Goal: Information Seeking & Learning: Understand process/instructions

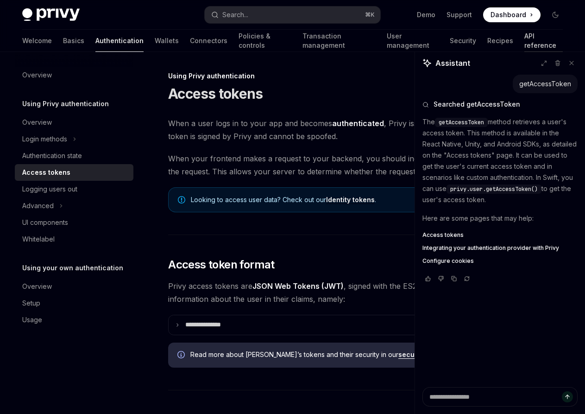
scroll to position [316, 0]
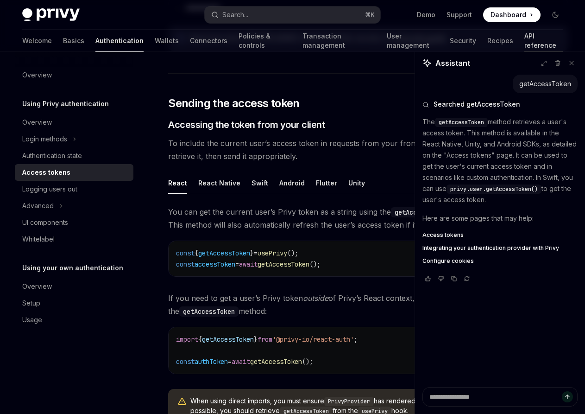
click at [525, 38] on link "API reference" at bounding box center [544, 41] width 38 height 22
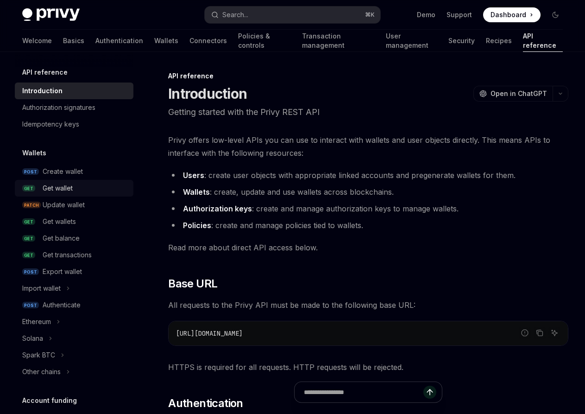
click at [76, 191] on div "Get wallet" at bounding box center [85, 188] width 85 height 11
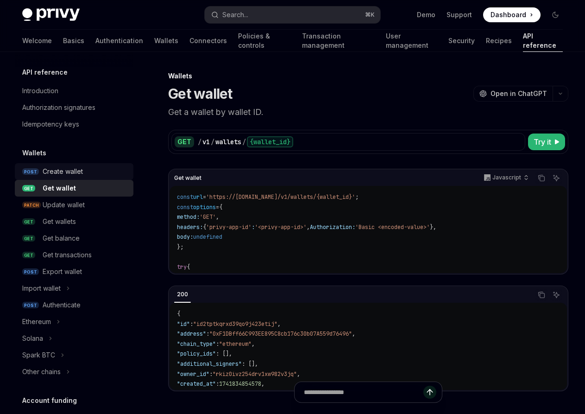
click at [76, 167] on div "Create wallet" at bounding box center [63, 171] width 40 height 11
type textarea "*"
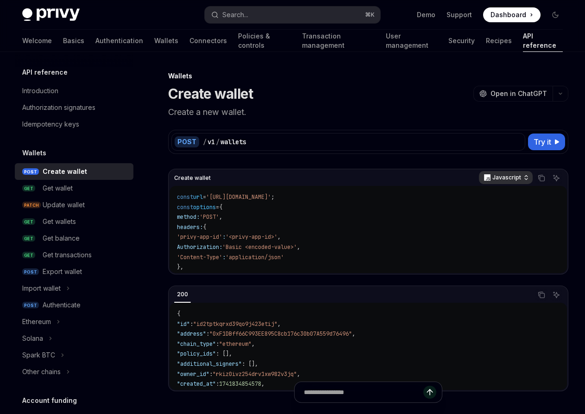
click at [509, 177] on p "Javascript" at bounding box center [507, 177] width 29 height 7
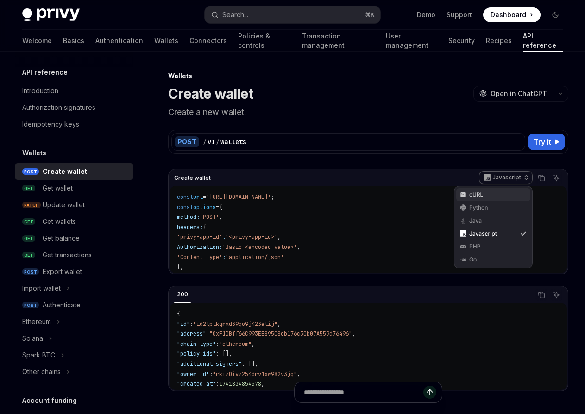
click at [493, 195] on div "cURL" at bounding box center [493, 194] width 48 height 7
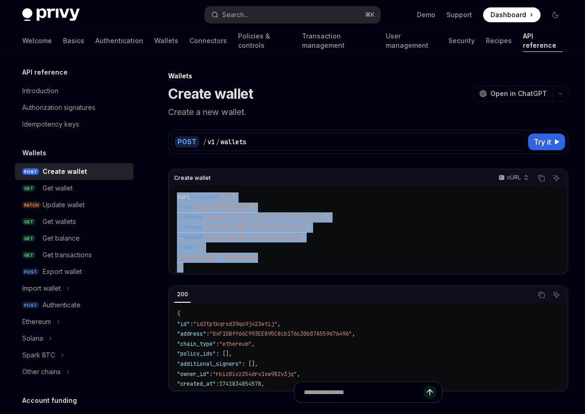
drag, startPoint x: 186, startPoint y: 267, endPoint x: 168, endPoint y: 196, distance: 73.2
click at [168, 196] on div "Create wallet cURL Copy Ask AI curl --request POST \ --url https://api.privy.io…" at bounding box center [368, 222] width 400 height 106
copy code "curl --request POST \ --url https://api.privy.io/v1/wallets \ --header 'Authori…"
